Goal: Task Accomplishment & Management: Manage account settings

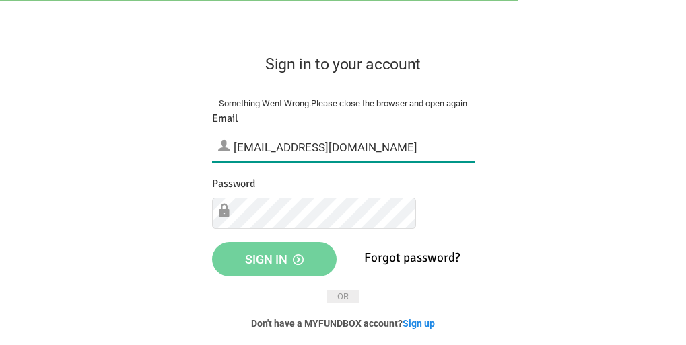
type input "[EMAIL_ADDRESS][DOMAIN_NAME]"
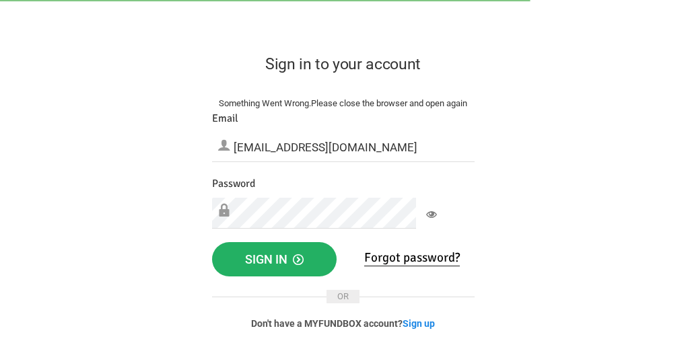
click at [304, 267] on span "Sign in" at bounding box center [274, 259] width 59 height 14
